Goal: Task Accomplishment & Management: Manage account settings

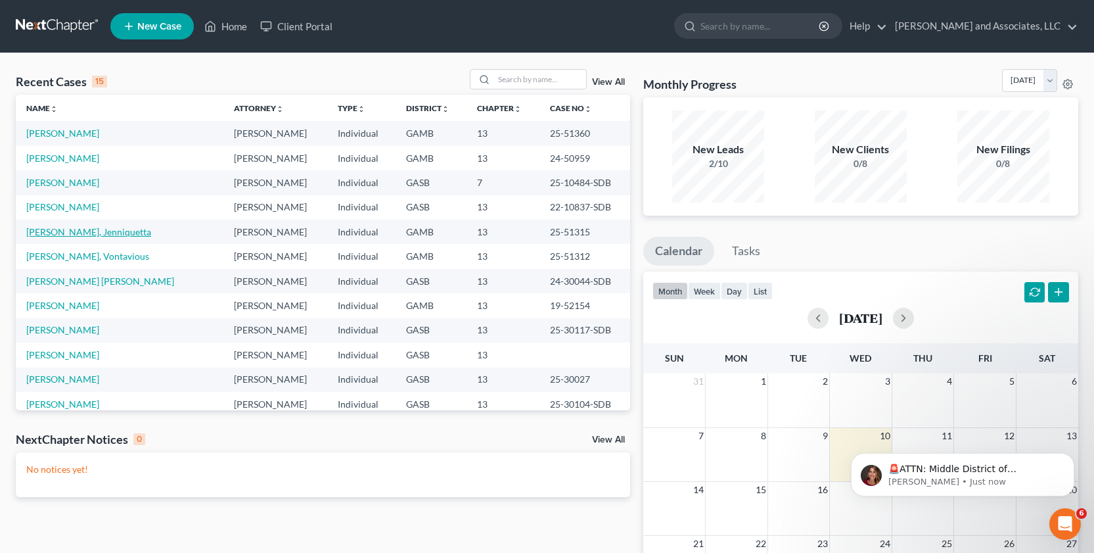
click at [72, 233] on link "[PERSON_NAME], Jenniquetta" at bounding box center [88, 231] width 125 height 11
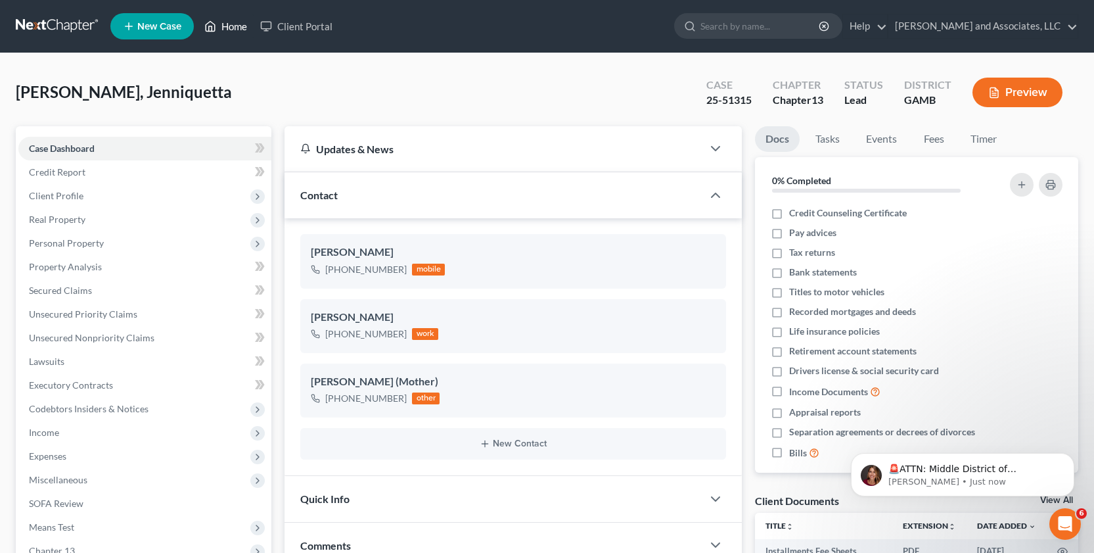
click at [235, 27] on link "Home" at bounding box center [226, 26] width 56 height 24
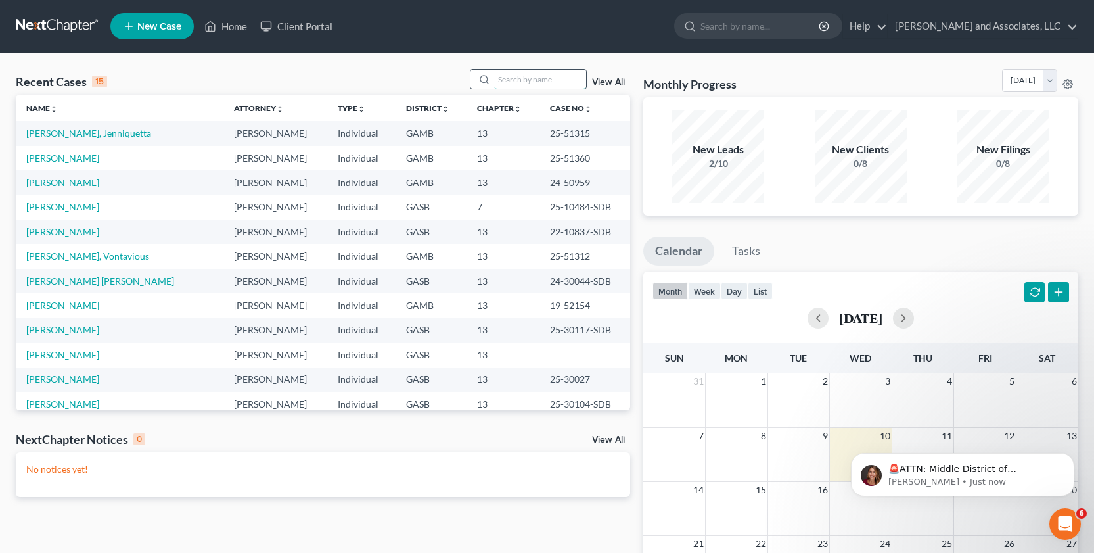
click at [526, 81] on input "search" at bounding box center [540, 79] width 92 height 19
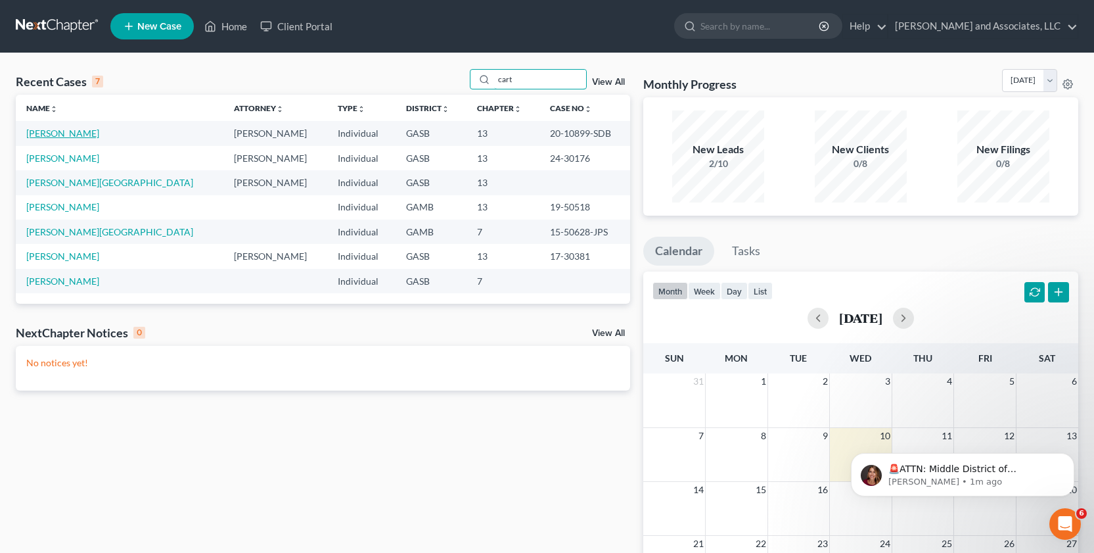
type input "cart"
click at [79, 133] on link "[PERSON_NAME]" at bounding box center [62, 133] width 73 height 11
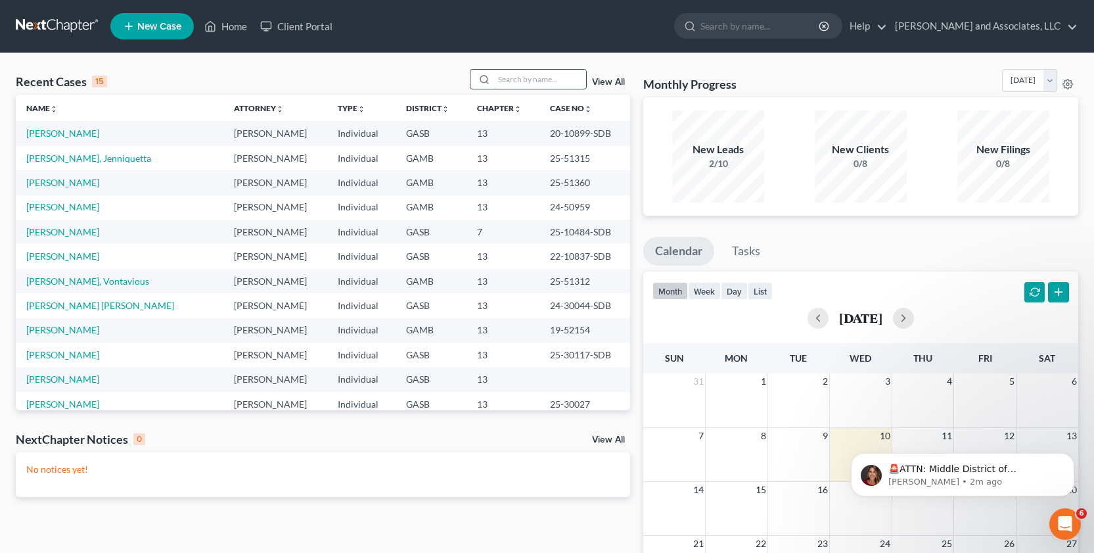
click at [508, 81] on input "search" at bounding box center [540, 79] width 92 height 19
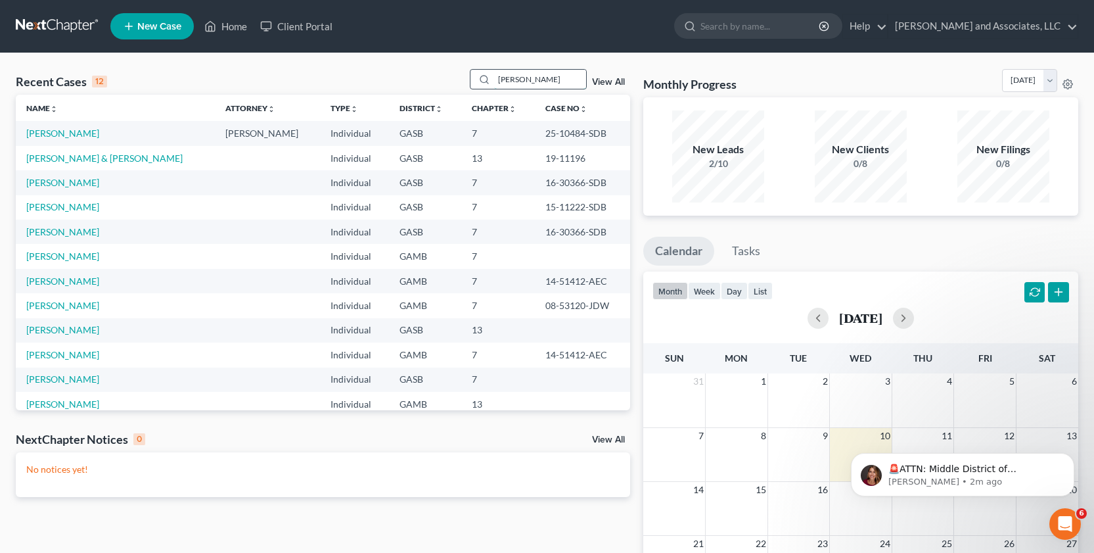
type input "[PERSON_NAME]"
click at [66, 129] on link "[PERSON_NAME]" at bounding box center [62, 133] width 73 height 11
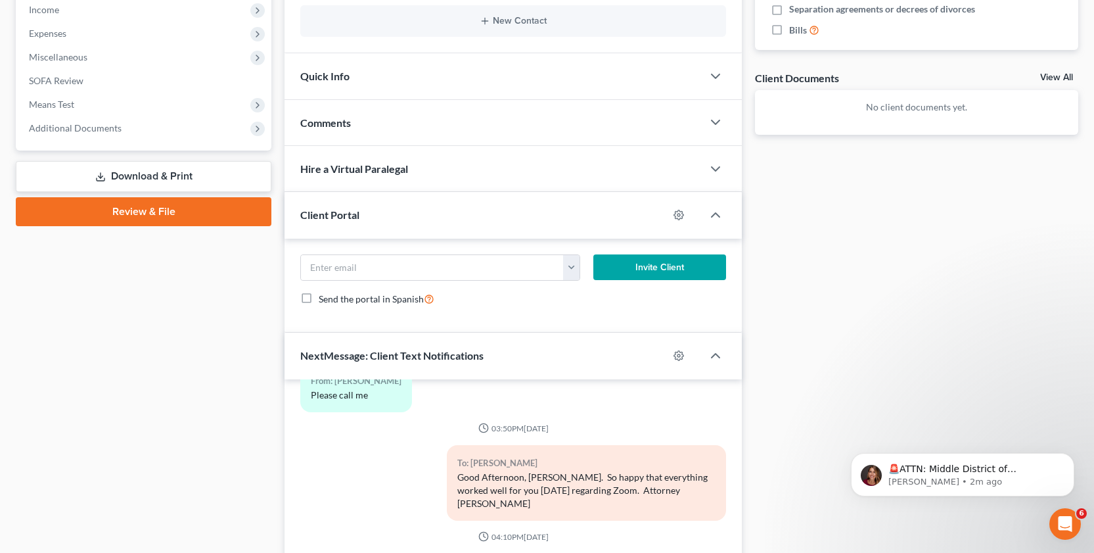
scroll to position [425, 0]
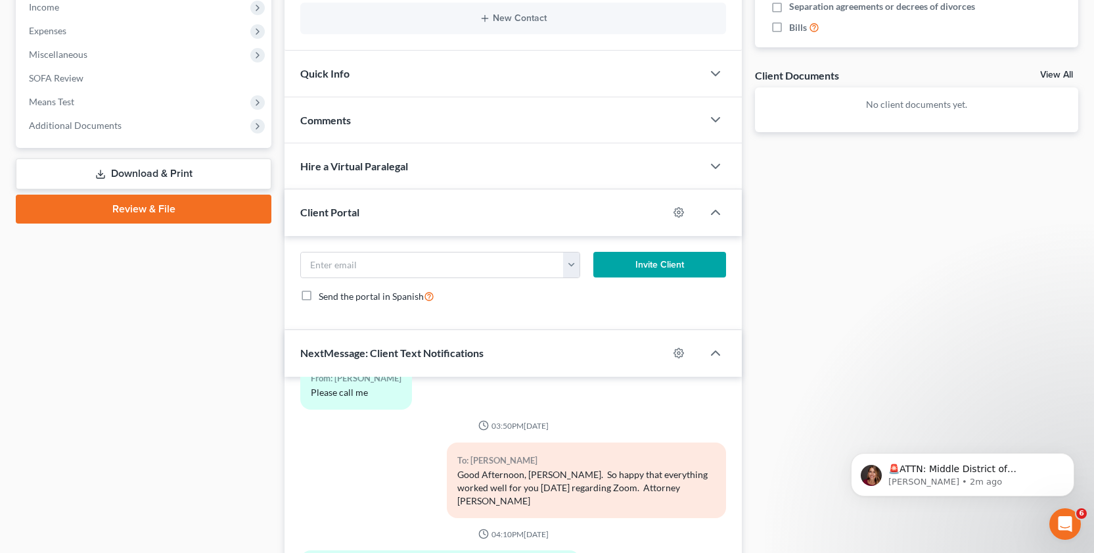
drag, startPoint x: 505, startPoint y: 352, endPoint x: 514, endPoint y: 378, distance: 27.9
click at [505, 353] on div "NextMessage: Client Text Notifications" at bounding box center [477, 352] width 384 height 45
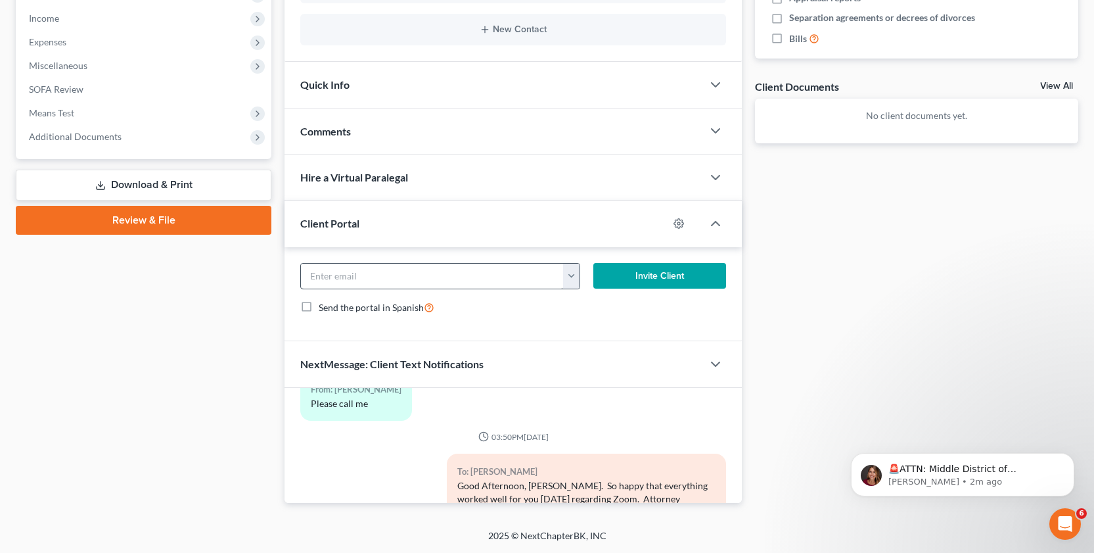
scroll to position [299, 0]
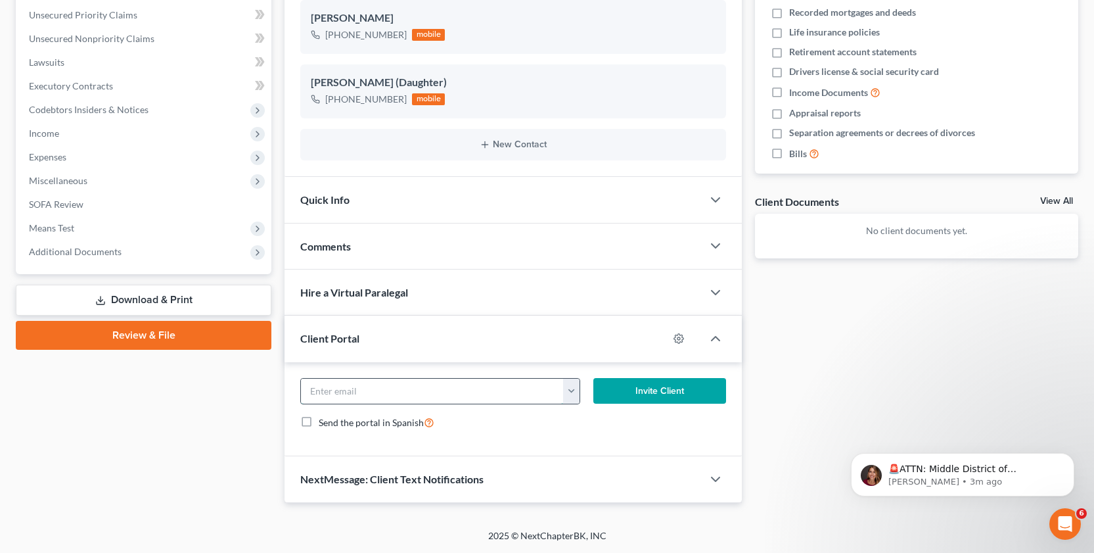
click at [356, 402] on input "email" at bounding box center [432, 391] width 263 height 25
click at [379, 334] on div "Client Portal" at bounding box center [477, 338] width 384 height 45
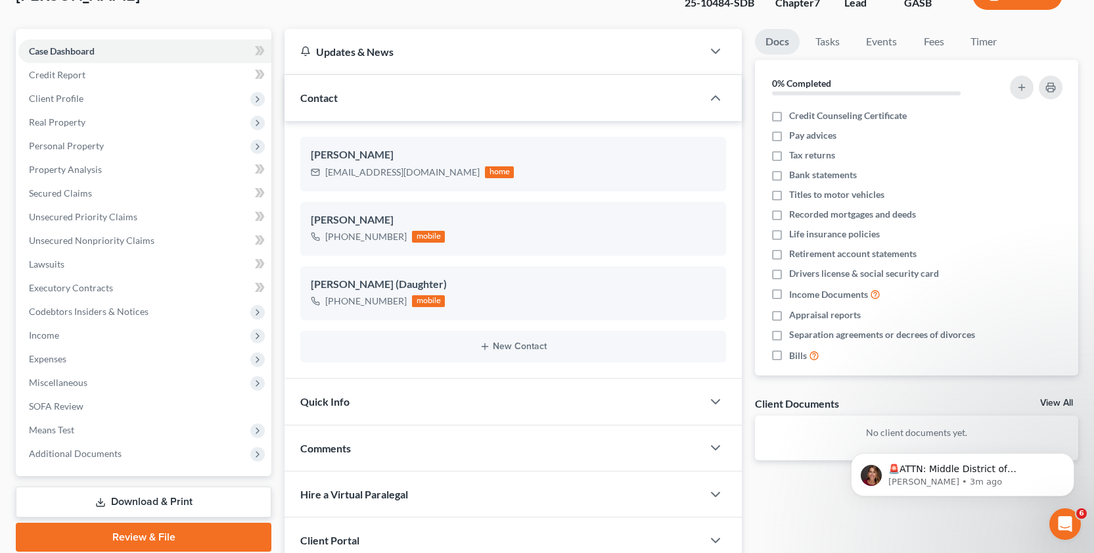
scroll to position [204, 0]
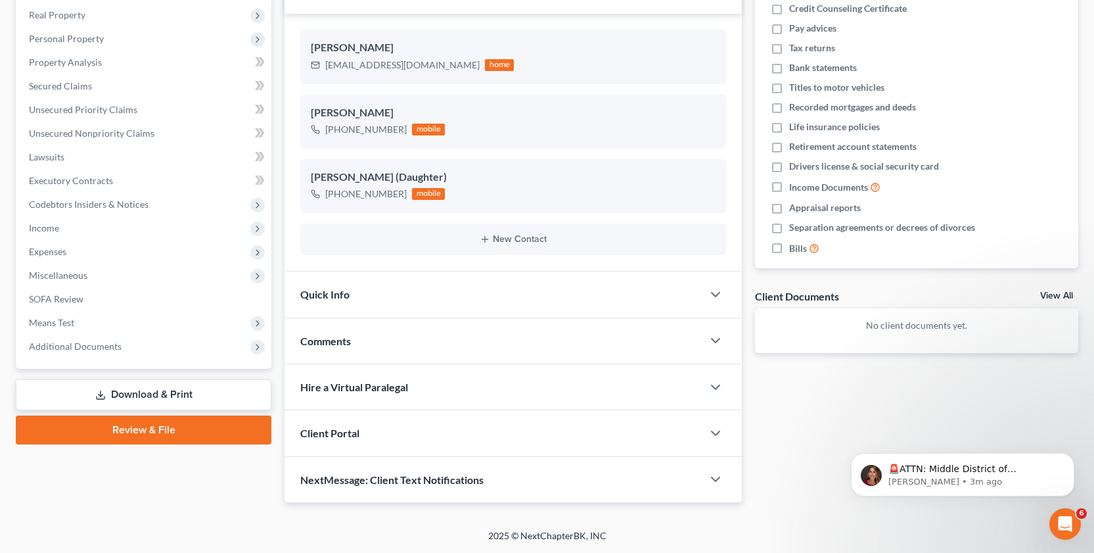
click at [334, 488] on div "NextMessage: Client Text Notifications" at bounding box center [494, 479] width 418 height 45
click at [489, 481] on div "NextMessage: Client Text Notifications" at bounding box center [477, 479] width 384 height 45
click at [343, 464] on div "NextMessage: Client Text Notifications" at bounding box center [494, 479] width 418 height 45
click at [318, 425] on div "Client Portal" at bounding box center [494, 432] width 418 height 45
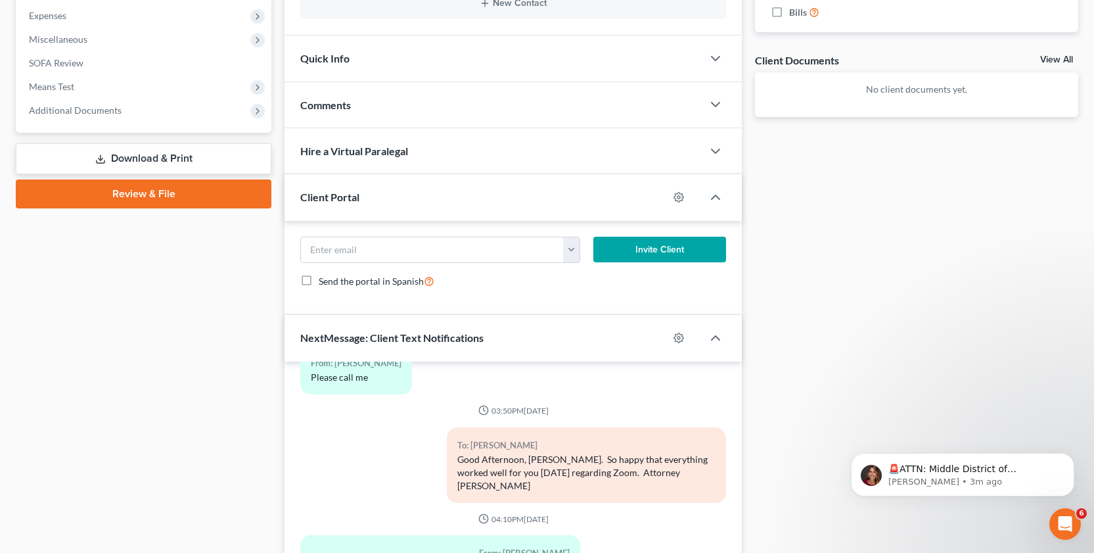
scroll to position [444, 0]
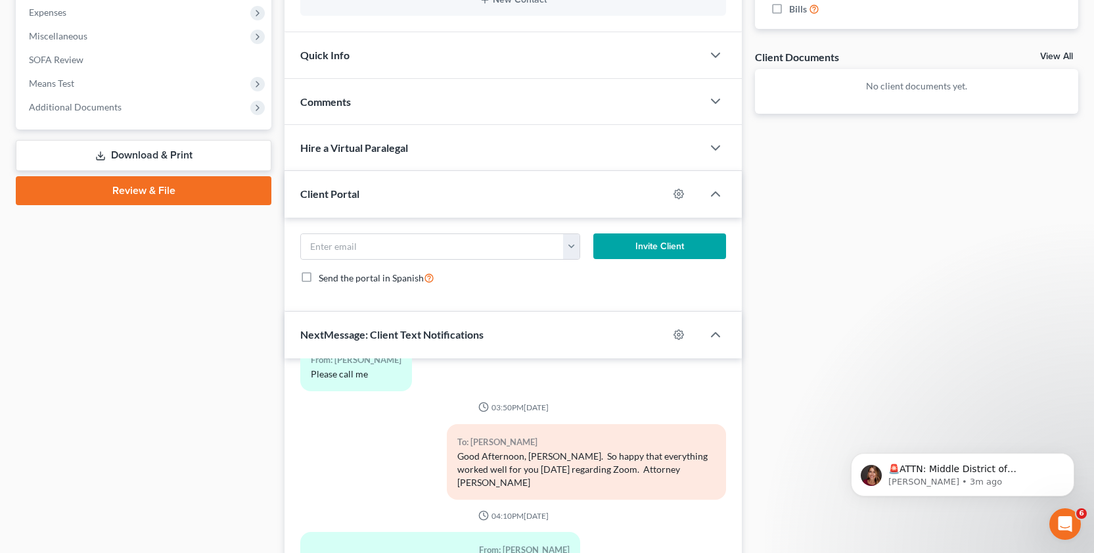
drag, startPoint x: 1100, startPoint y: 345, endPoint x: 182, endPoint y: 87, distance: 953.9
click at [713, 334] on icon "button" at bounding box center [716, 335] width 16 height 16
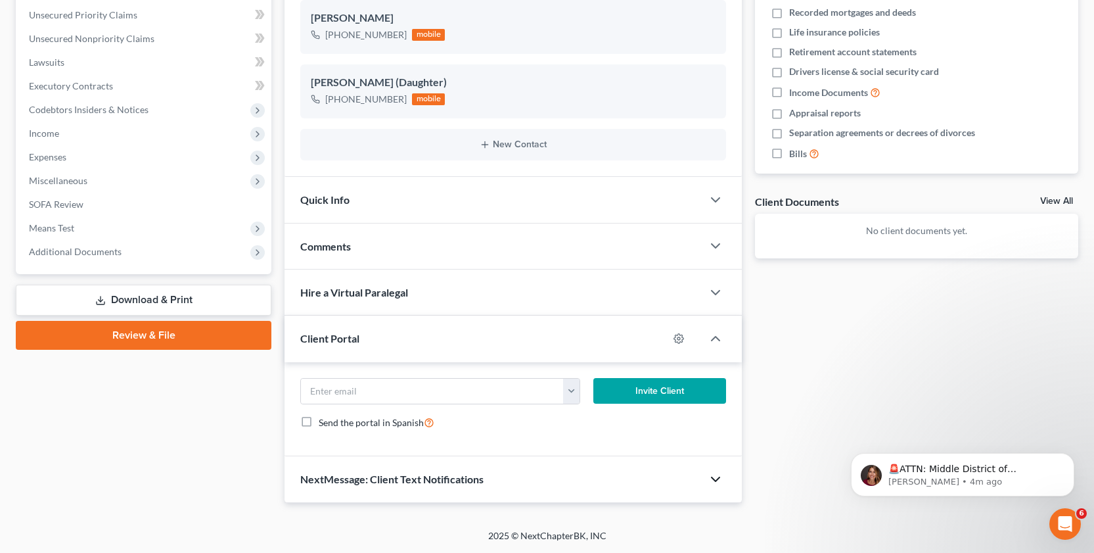
scroll to position [299, 0]
click at [301, 480] on span "NextMessage: Client Text Notifications" at bounding box center [391, 479] width 183 height 12
click at [390, 386] on input "email" at bounding box center [432, 391] width 263 height 25
drag, startPoint x: 359, startPoint y: 400, endPoint x: 331, endPoint y: 390, distance: 29.3
click at [339, 393] on input "email" at bounding box center [432, 391] width 263 height 25
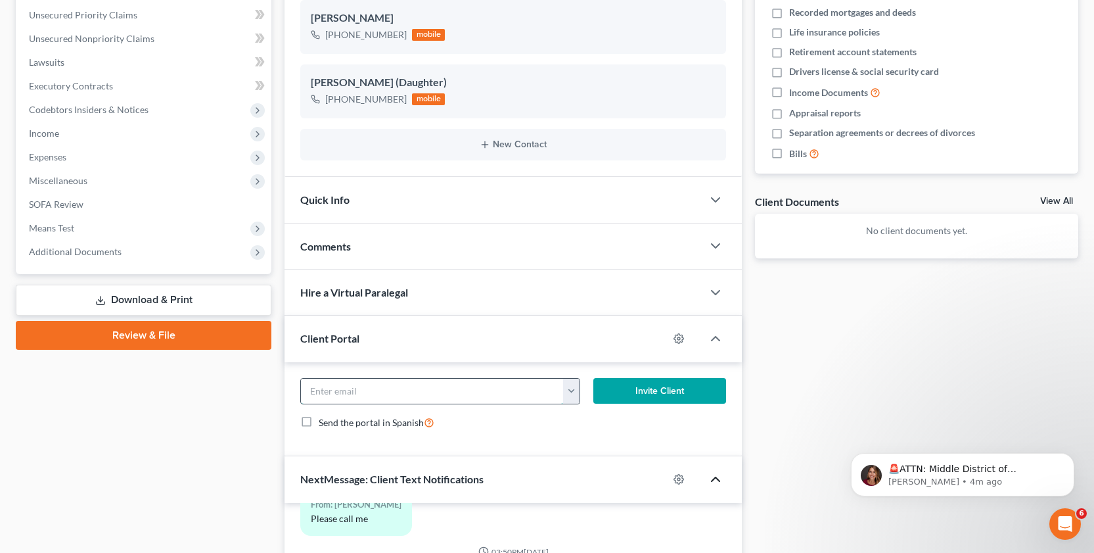
click at [327, 388] on input "email" at bounding box center [432, 391] width 263 height 25
drag, startPoint x: 437, startPoint y: 393, endPoint x: 478, endPoint y: 403, distance: 41.9
click at [459, 400] on input "email" at bounding box center [432, 391] width 263 height 25
click at [552, 454] on div "[EMAIL_ADDRESS][DOMAIN_NAME] Invite Client Send the portal in Spanish" at bounding box center [513, 409] width 457 height 95
click at [457, 390] on input "email" at bounding box center [432, 391] width 263 height 25
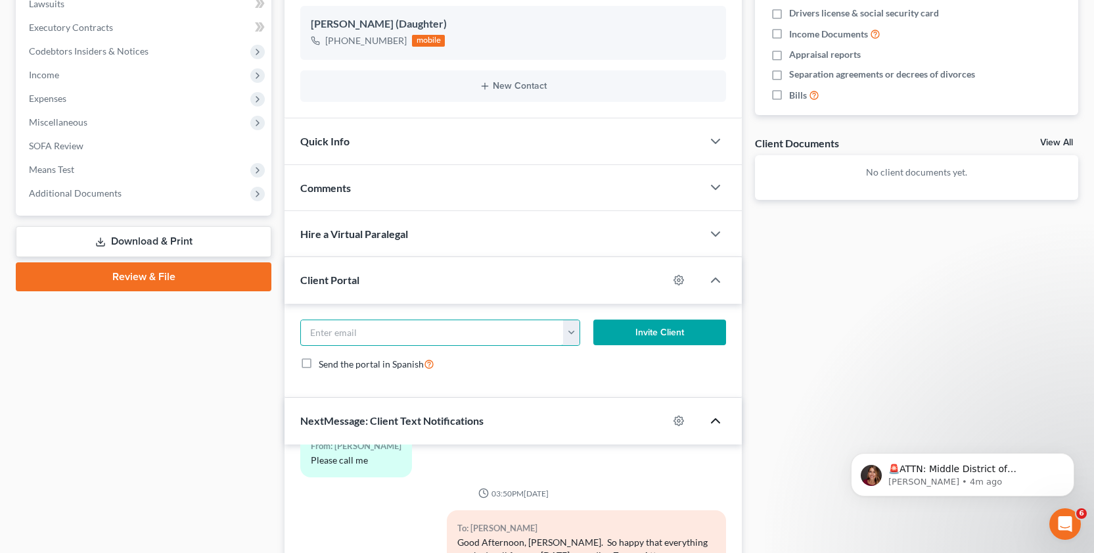
scroll to position [349, 0]
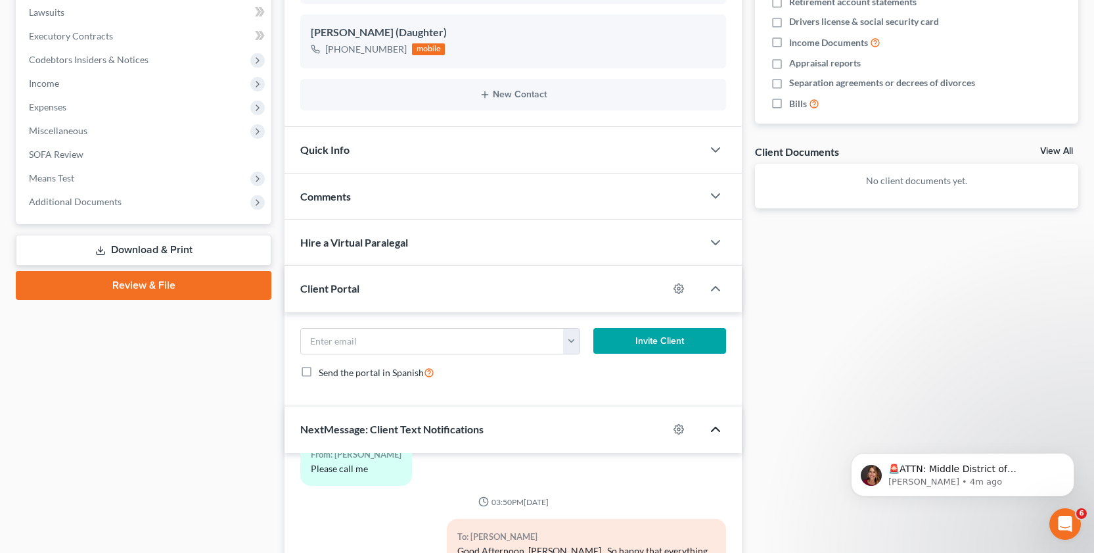
click at [385, 192] on div "Comments" at bounding box center [494, 196] width 418 height 45
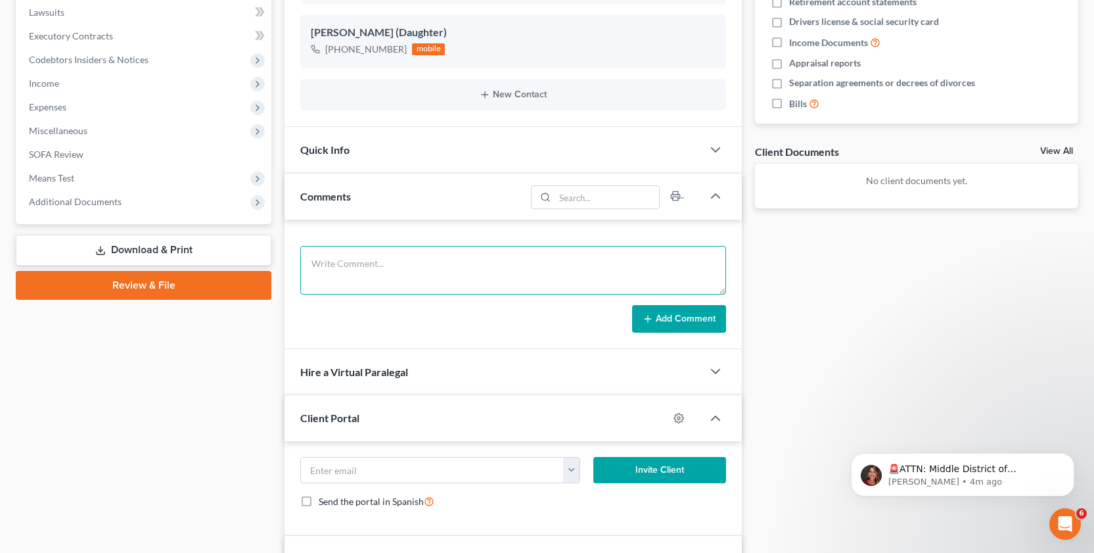
click at [312, 261] on textarea at bounding box center [513, 270] width 426 height 49
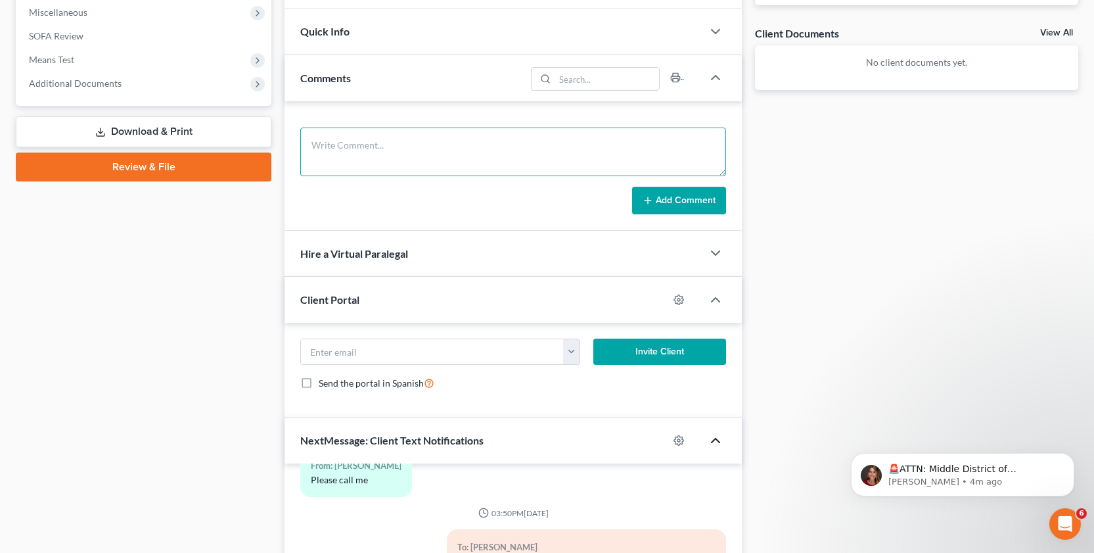
scroll to position [452, 0]
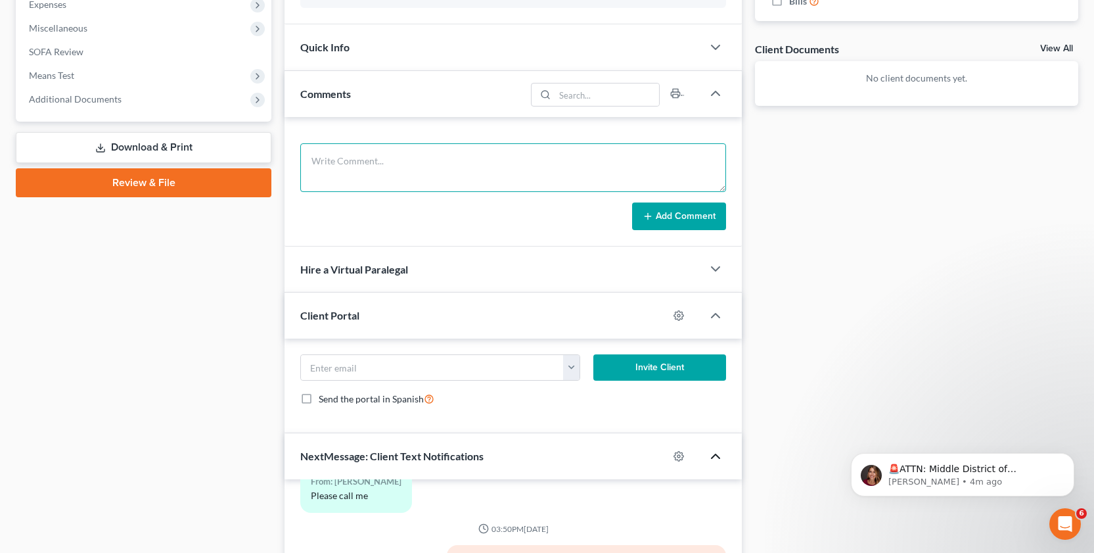
drag, startPoint x: 316, startPoint y: 165, endPoint x: 316, endPoint y: 175, distance: 9.9
click at [316, 166] on textarea at bounding box center [513, 167] width 426 height 49
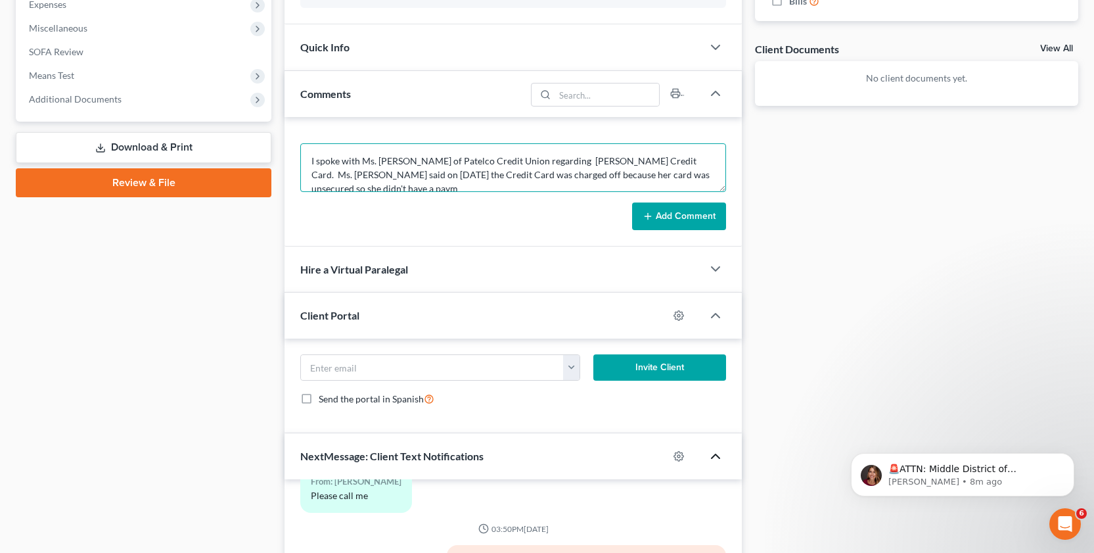
scroll to position [3, 0]
click at [526, 187] on textarea "I spoke with Ms. [PERSON_NAME] of Patelco Credit Union regarding [PERSON_NAME] …" at bounding box center [513, 167] width 426 height 49
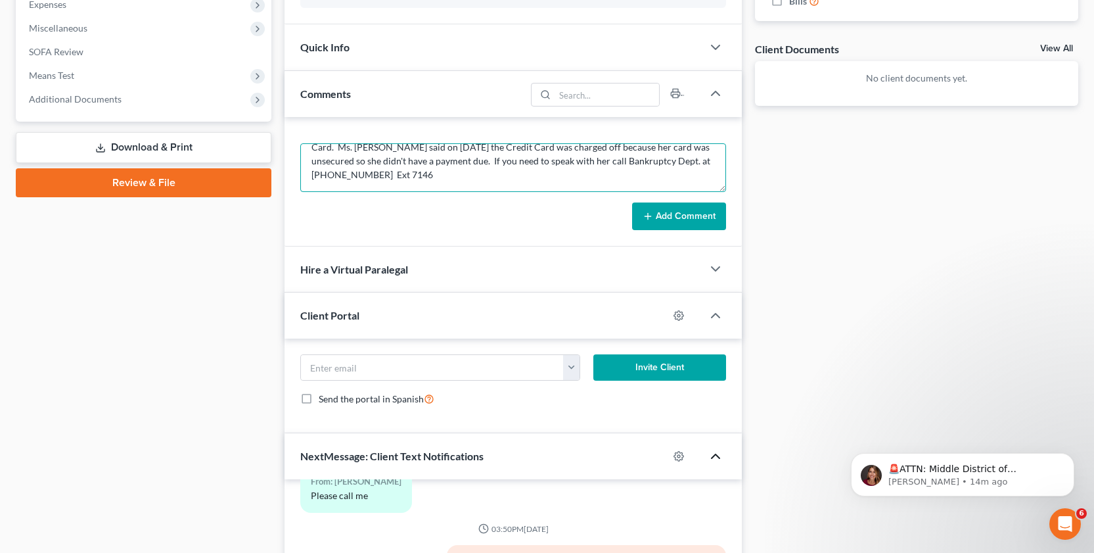
click at [528, 165] on textarea "I spoke with Ms. [PERSON_NAME] of Patelco Credit Union regarding [PERSON_NAME] …" at bounding box center [513, 167] width 426 height 49
type textarea "I spoke with Ms. [PERSON_NAME] of Patelco Credit Union regarding [PERSON_NAME] …"
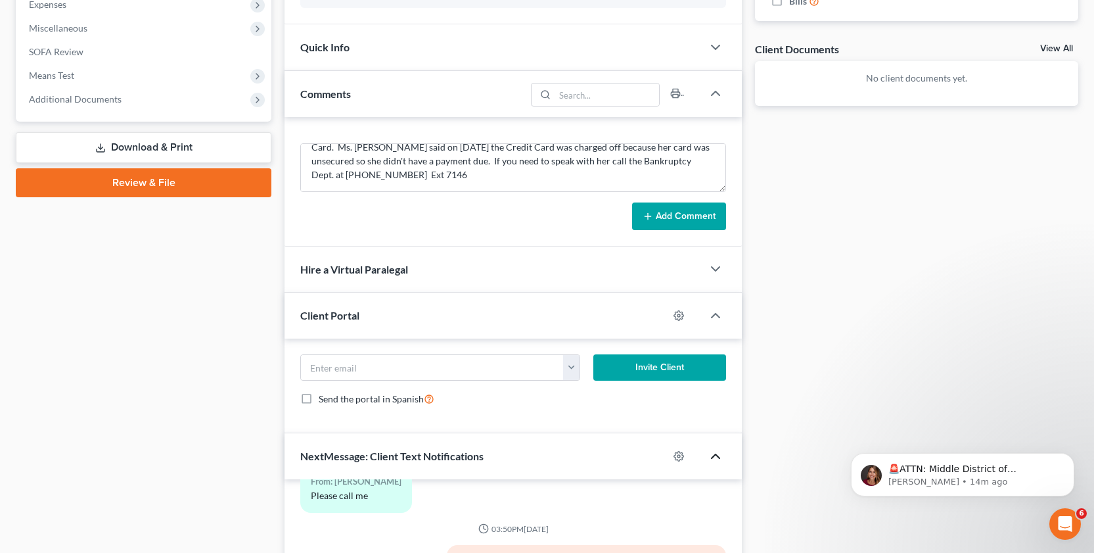
click at [660, 212] on button "Add Comment" at bounding box center [679, 216] width 94 height 28
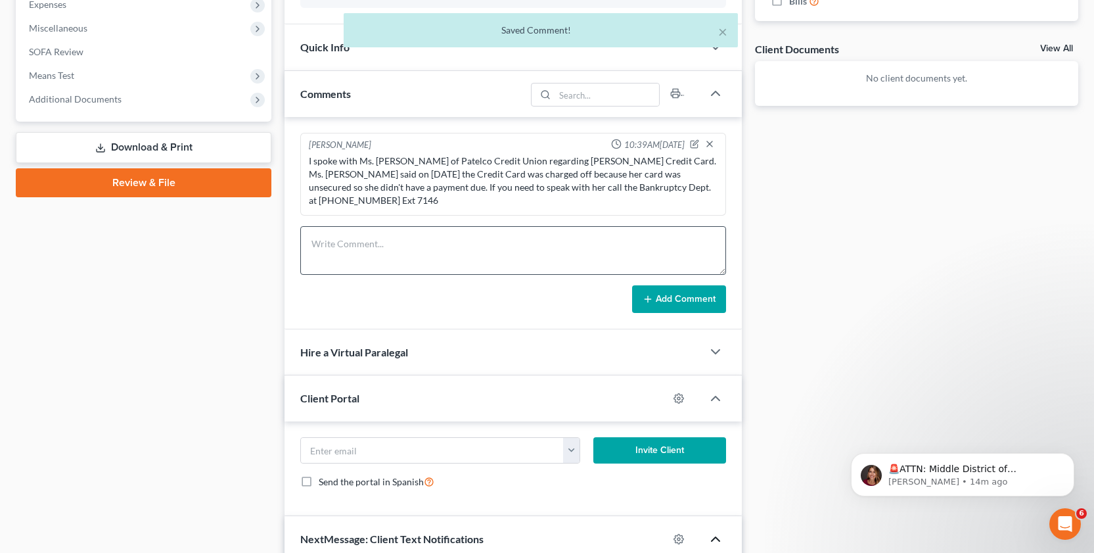
scroll to position [0, 0]
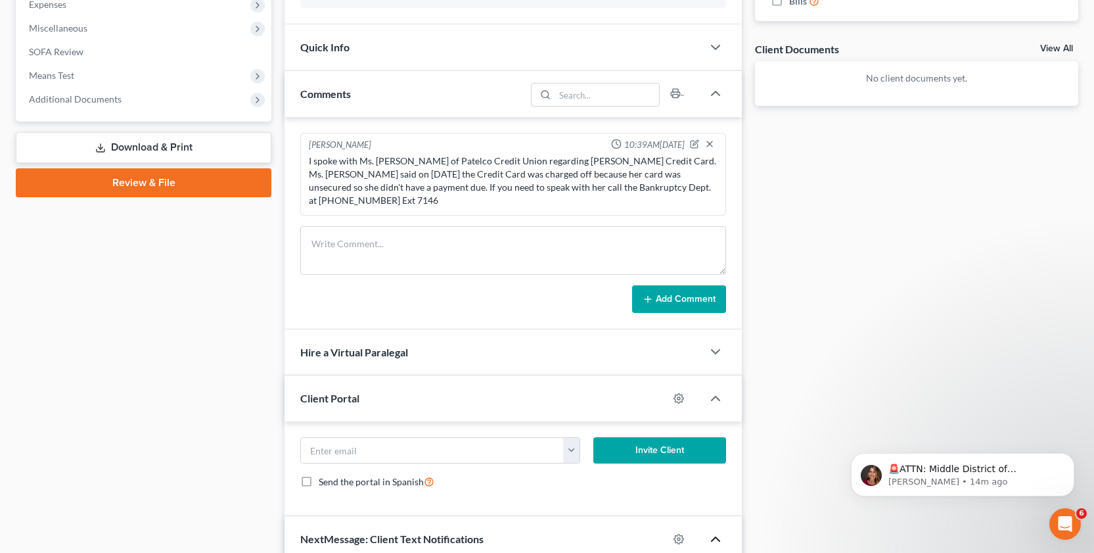
click at [410, 162] on div "I spoke with Ms. [PERSON_NAME] of Patelco Credit Union regarding [PERSON_NAME] …" at bounding box center [513, 180] width 409 height 53
drag, startPoint x: 412, startPoint y: 159, endPoint x: 438, endPoint y: 174, distance: 29.8
click at [421, 166] on div "I spoke with Ms. [PERSON_NAME] of Patelco Credit Union regarding [PERSON_NAME] …" at bounding box center [513, 180] width 409 height 53
drag, startPoint x: 409, startPoint y: 162, endPoint x: 417, endPoint y: 163, distance: 7.9
click at [409, 162] on div "I spoke with Ms. [PERSON_NAME] of Patelco Credit Union regarding [PERSON_NAME] …" at bounding box center [513, 180] width 409 height 53
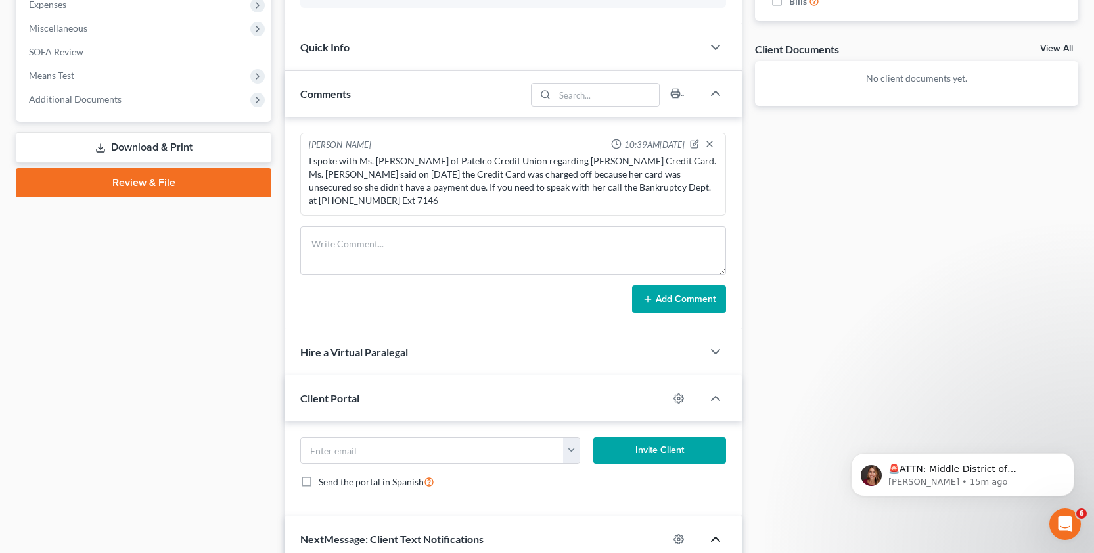
click at [411, 162] on div "I spoke with Ms. [PERSON_NAME] of Patelco Credit Union regarding [PERSON_NAME] …" at bounding box center [513, 180] width 409 height 53
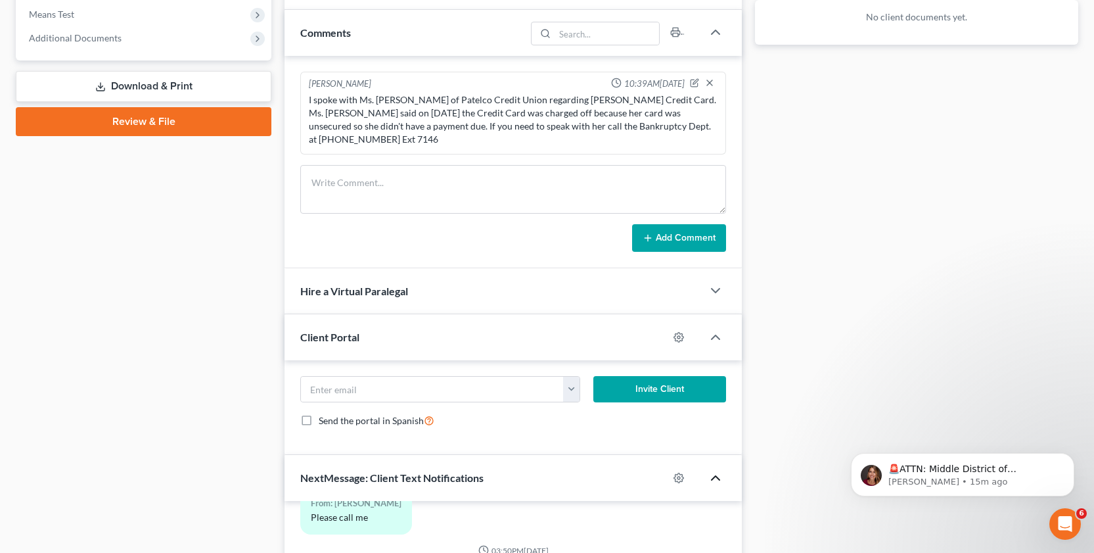
scroll to position [491, 0]
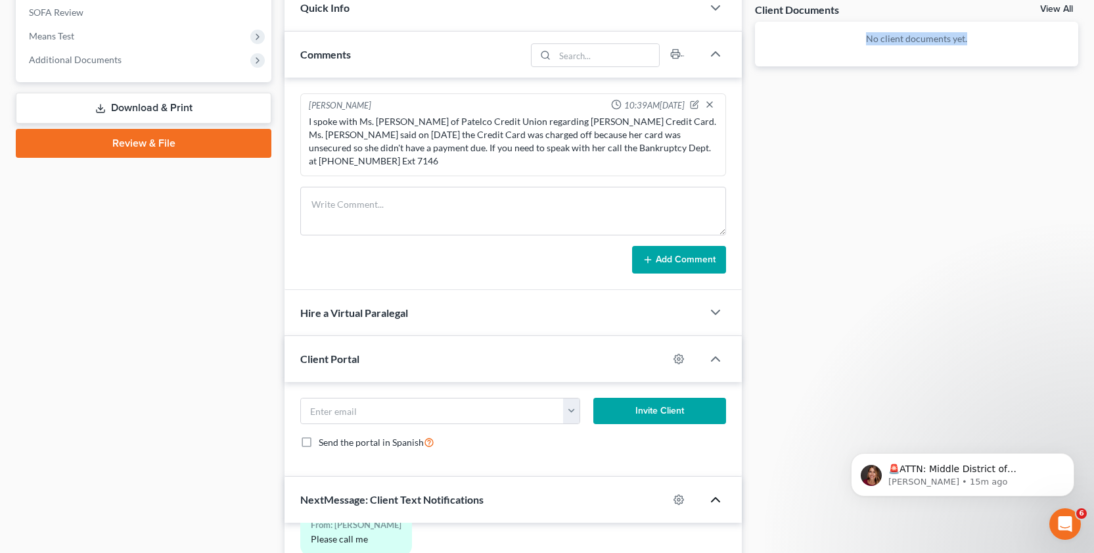
drag, startPoint x: 1092, startPoint y: 233, endPoint x: 1066, endPoint y: 28, distance: 206.8
click at [1066, 8] on div "[PERSON_NAME] Upgraded Case 25-10484-SDB Chapter Chapter 7 Status Lead District…" at bounding box center [547, 202] width 1094 height 1281
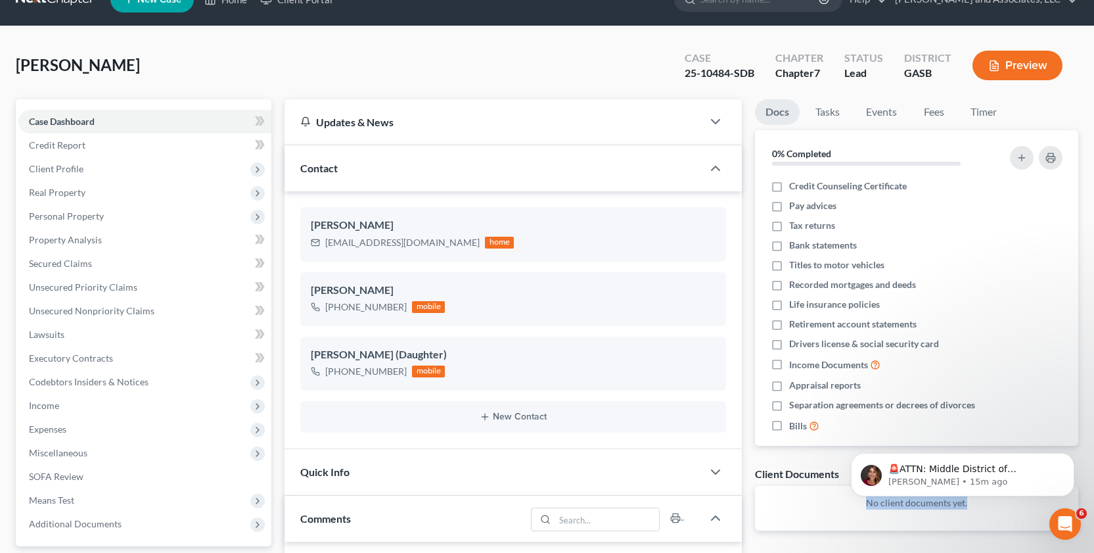
scroll to position [0, 0]
